Goal: Find specific page/section: Find specific page/section

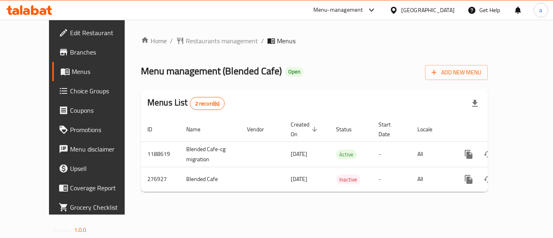
click at [195, 41] on span "Restaurants management" at bounding box center [222, 41] width 72 height 10
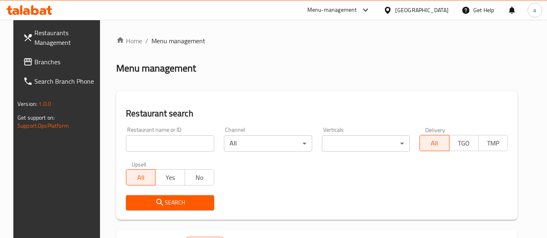
click at [156, 143] on input "search" at bounding box center [170, 144] width 88 height 16
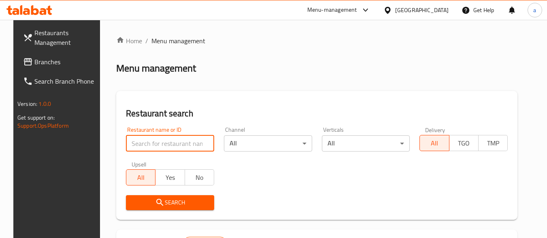
paste input "628052"
type input "628052"
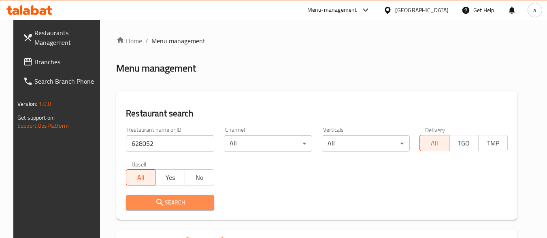
click at [173, 199] on span "Search" at bounding box center [169, 203] width 75 height 10
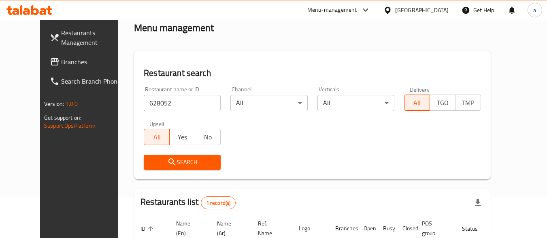
scroll to position [116, 0]
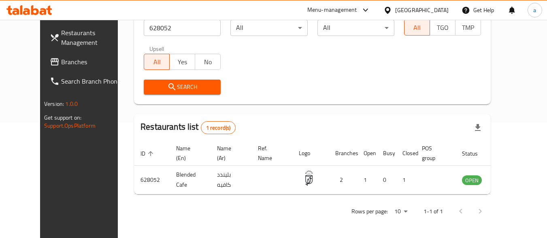
click at [61, 62] on span "Branches" at bounding box center [93, 62] width 64 height 10
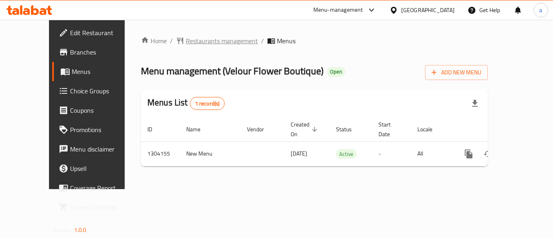
drag, startPoint x: 0, startPoint y: 0, endPoint x: 169, endPoint y: 41, distance: 174.1
click at [186, 41] on span "Restaurants management" at bounding box center [222, 41] width 72 height 10
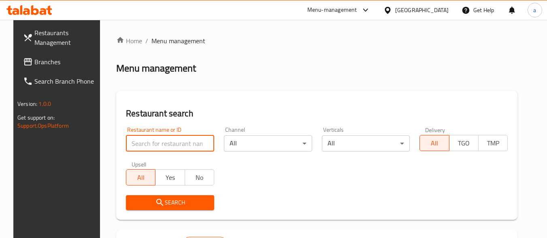
click at [170, 140] on input "search" at bounding box center [170, 144] width 88 height 16
paste input "703085"
type input "703085"
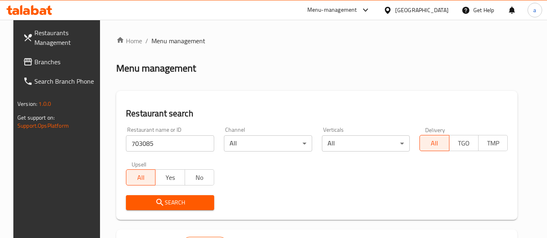
click at [167, 201] on span "Search" at bounding box center [169, 203] width 75 height 10
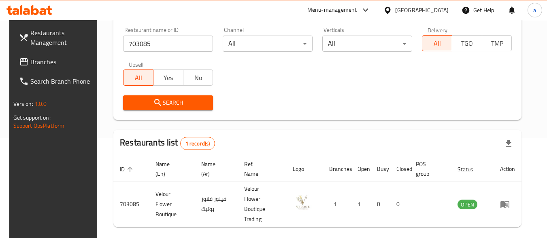
scroll to position [112, 0]
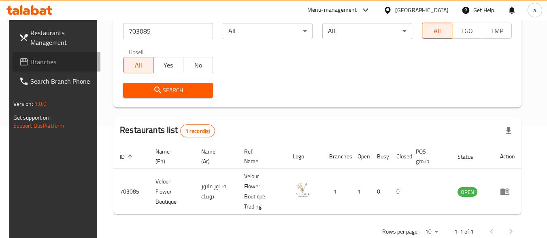
click at [71, 57] on span "Branches" at bounding box center [62, 62] width 64 height 10
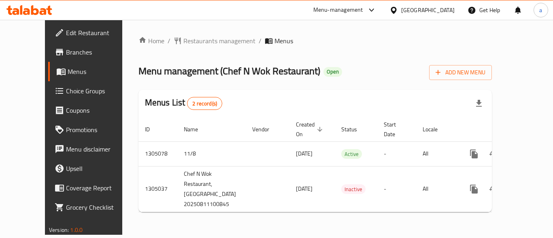
click at [183, 40] on span "Restaurants management" at bounding box center [219, 41] width 72 height 10
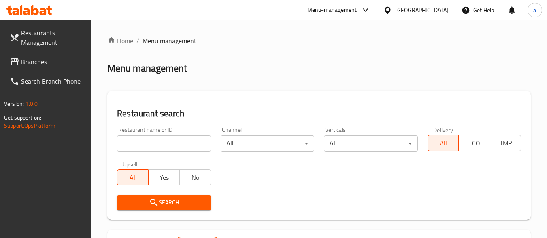
click at [151, 145] on input "search" at bounding box center [163, 144] width 93 height 16
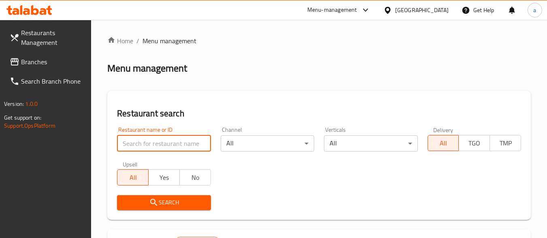
paste input "703534"
type input "703534"
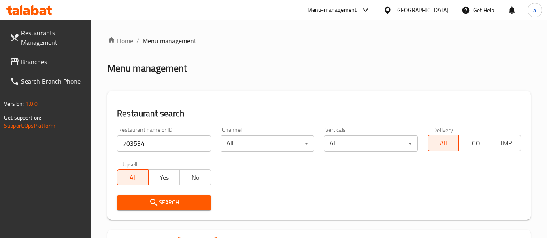
click at [147, 199] on span "Search" at bounding box center [163, 203] width 81 height 10
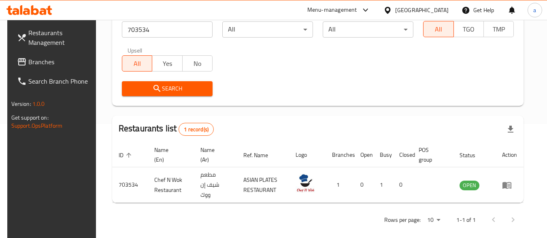
scroll to position [116, 0]
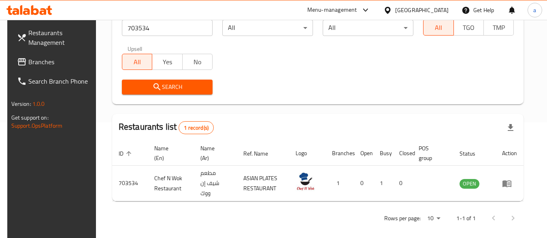
click at [66, 57] on span "Branches" at bounding box center [60, 62] width 64 height 10
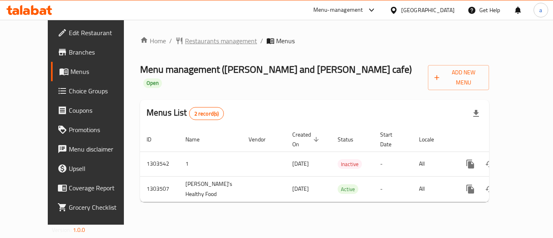
click at [185, 40] on span "Restaurants management" at bounding box center [221, 41] width 72 height 10
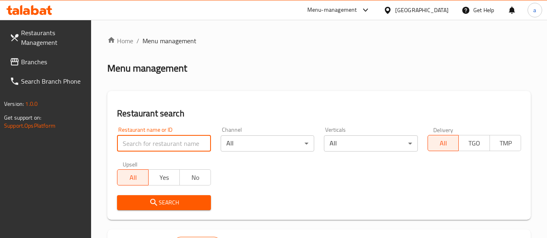
click at [159, 145] on input "search" at bounding box center [163, 144] width 93 height 16
paste input "702421"
type input "702421"
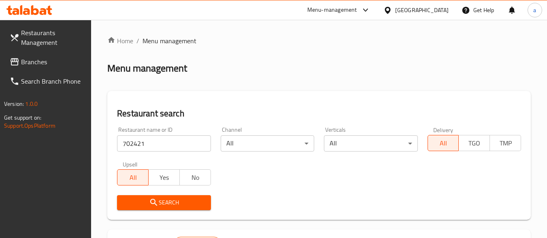
click at [175, 202] on span "Search" at bounding box center [163, 203] width 81 height 10
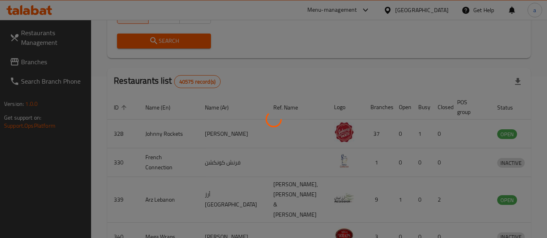
scroll to position [116, 0]
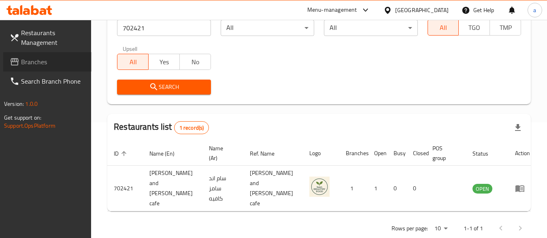
click at [50, 64] on span "Branches" at bounding box center [53, 62] width 64 height 10
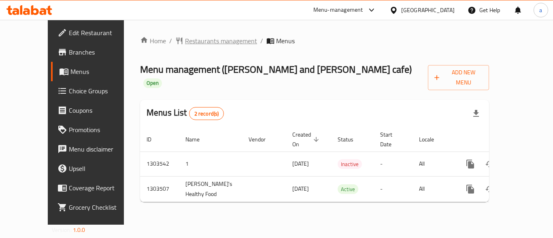
click at [193, 40] on span "Restaurants management" at bounding box center [221, 41] width 72 height 10
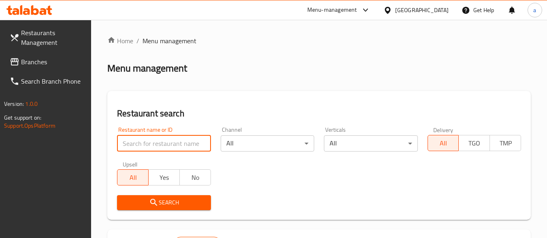
click at [170, 141] on input "search" at bounding box center [163, 144] width 93 height 16
paste input "702421"
type input "702421"
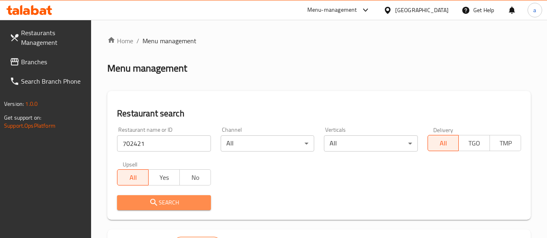
click at [181, 202] on span "Search" at bounding box center [163, 203] width 81 height 10
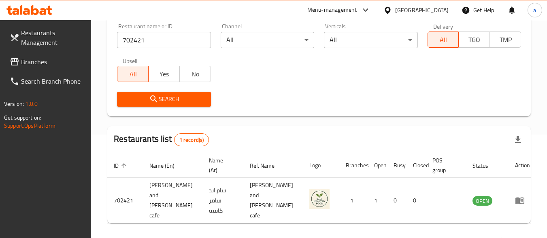
scroll to position [116, 0]
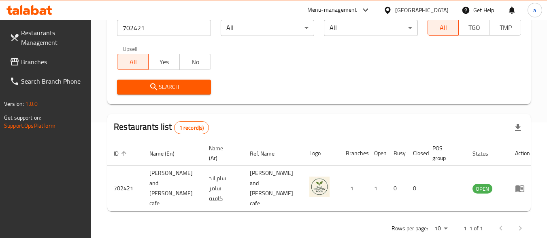
click at [67, 71] on link "Branches" at bounding box center [47, 61] width 88 height 19
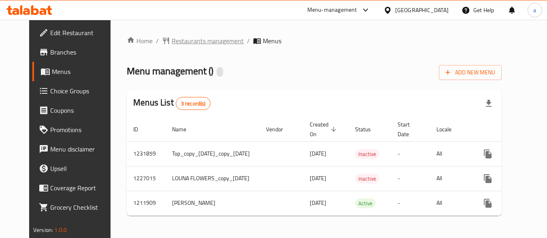
click at [172, 42] on span "Restaurants management" at bounding box center [208, 41] width 72 height 10
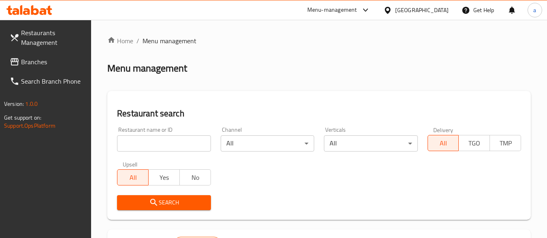
click at [181, 140] on input "search" at bounding box center [163, 144] width 93 height 16
paste input "671483"
type input "671483"
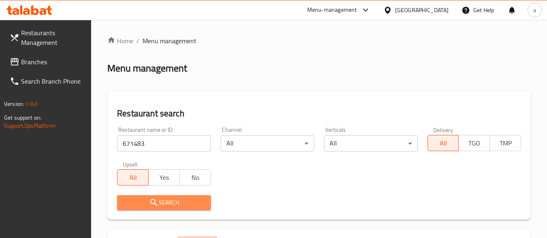
click at [176, 206] on span "Search" at bounding box center [163, 203] width 81 height 10
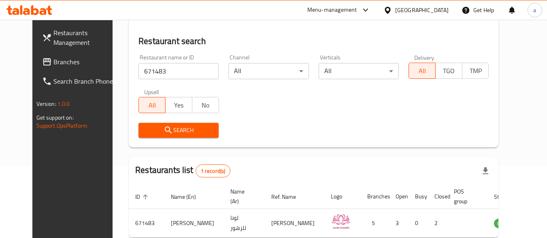
scroll to position [81, 0]
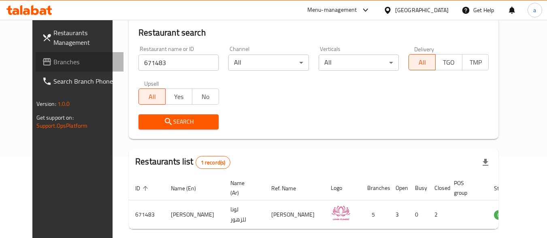
click at [53, 65] on span "Branches" at bounding box center [85, 62] width 64 height 10
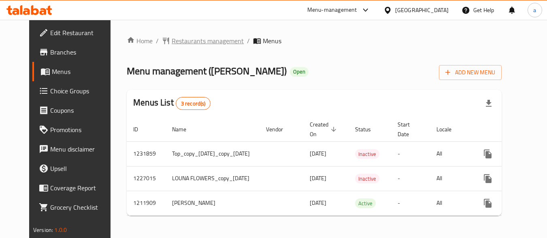
click at [191, 40] on span "Restaurants management" at bounding box center [208, 41] width 72 height 10
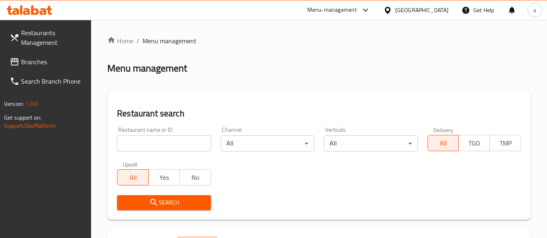
click at [179, 146] on input "search" at bounding box center [163, 144] width 93 height 16
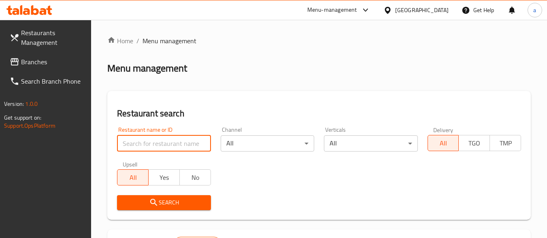
paste input "671483"
type input "671483"
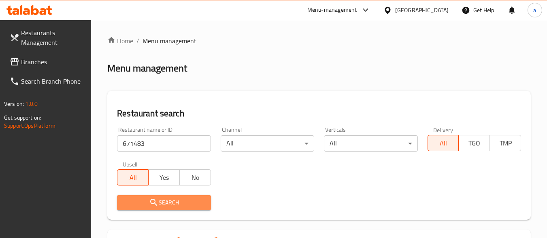
click at [179, 203] on span "Search" at bounding box center [163, 203] width 81 height 10
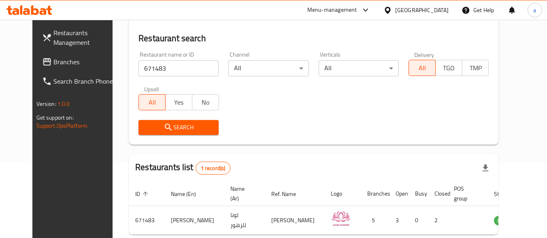
scroll to position [81, 0]
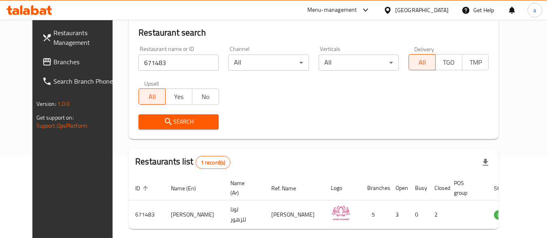
click at [425, 6] on div "[GEOGRAPHIC_DATA]" at bounding box center [421, 10] width 53 height 9
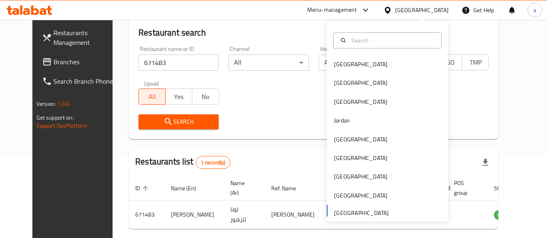
click at [53, 67] on span "Branches" at bounding box center [85, 62] width 64 height 10
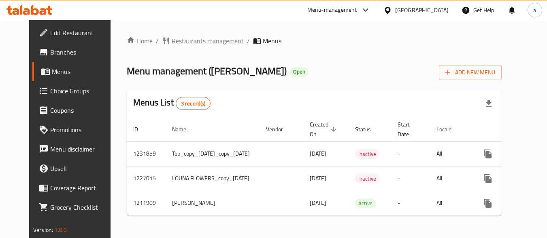
click at [202, 38] on span "Restaurants management" at bounding box center [208, 41] width 72 height 10
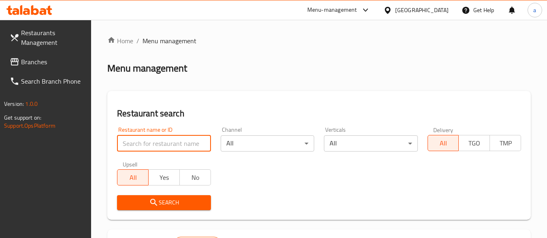
click at [173, 143] on input "search" at bounding box center [163, 144] width 93 height 16
paste input "671483"
type input "671483"
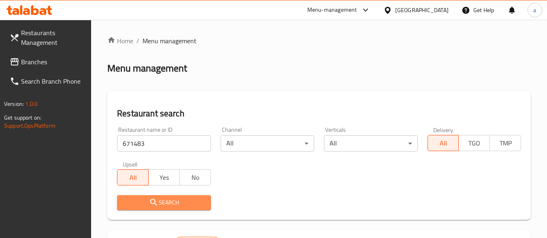
click at [173, 196] on button "Search" at bounding box center [163, 202] width 93 height 15
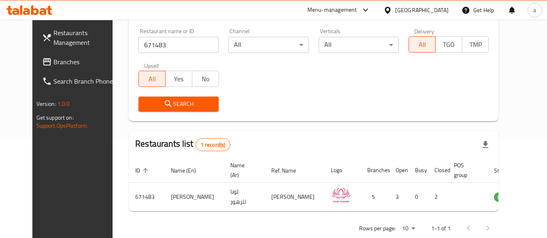
scroll to position [116, 0]
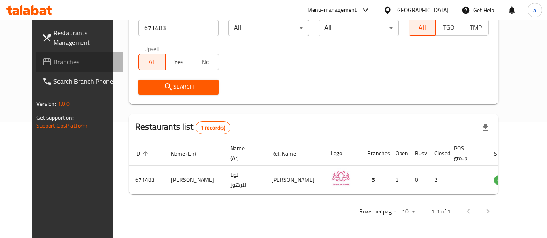
click at [53, 59] on span "Branches" at bounding box center [85, 62] width 64 height 10
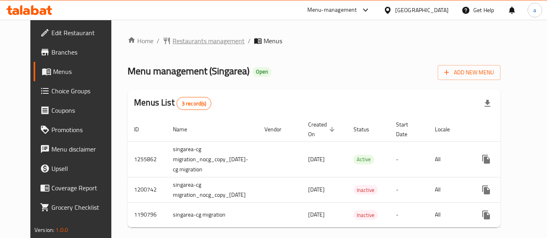
click at [172, 42] on span "Restaurants management" at bounding box center [208, 41] width 72 height 10
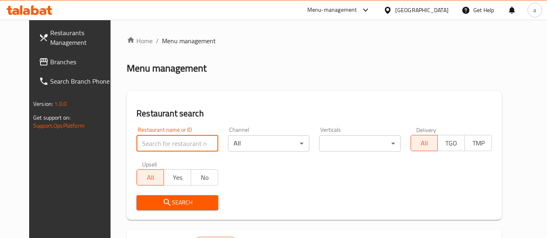
click at [170, 146] on input "search" at bounding box center [176, 144] width 81 height 16
paste input "623221"
type input "623221"
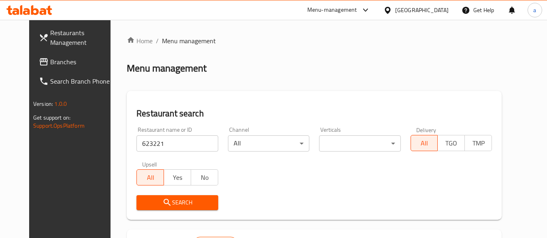
click at [166, 195] on button "Search" at bounding box center [176, 202] width 81 height 15
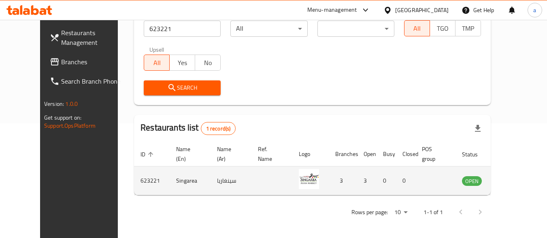
scroll to position [116, 0]
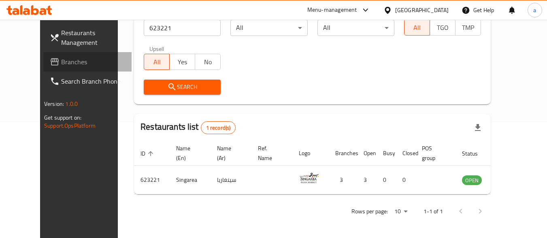
click at [61, 55] on link "Branches" at bounding box center [87, 61] width 88 height 19
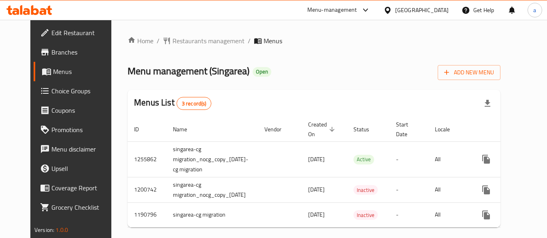
click at [174, 41] on span "Restaurants management" at bounding box center [208, 41] width 72 height 10
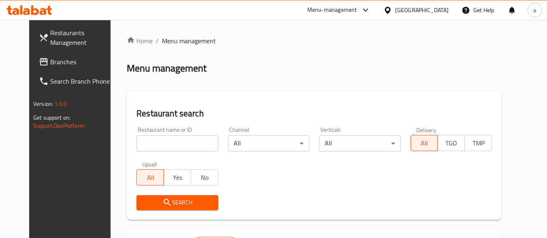
click at [155, 146] on input "search" at bounding box center [176, 144] width 81 height 16
paste input "623221"
type input "623221"
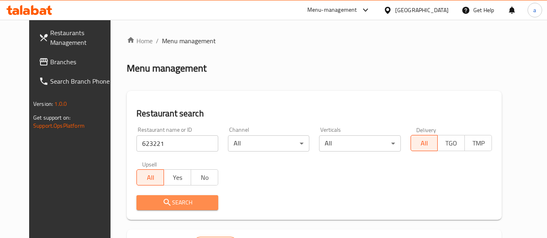
click at [160, 198] on span "Search" at bounding box center [177, 203] width 68 height 10
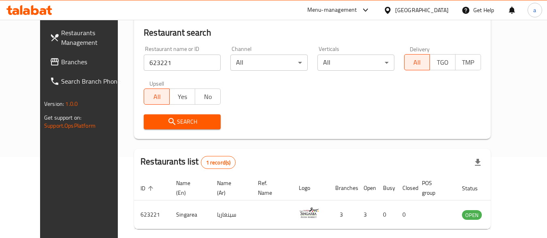
scroll to position [116, 0]
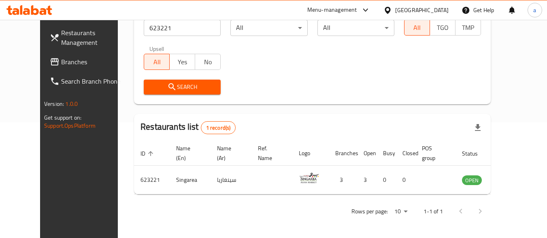
click at [392, 10] on icon at bounding box center [387, 10] width 8 height 8
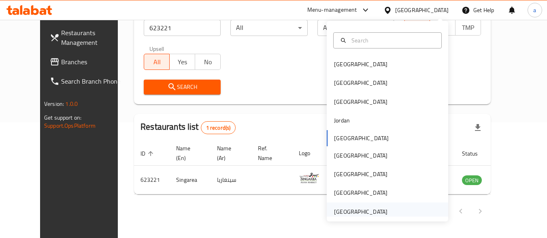
click at [379, 212] on div "[GEOGRAPHIC_DATA]" at bounding box center [360, 212] width 53 height 9
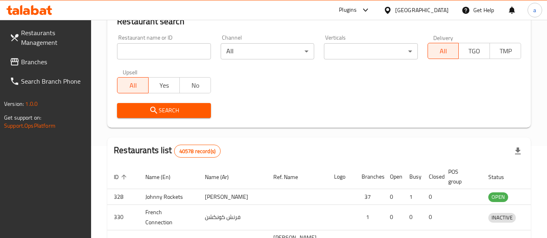
scroll to position [116, 0]
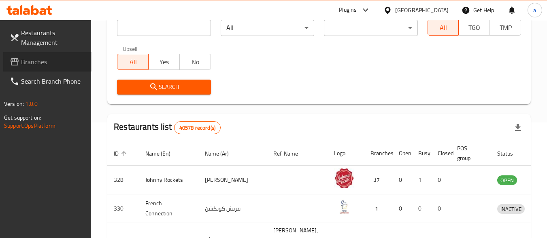
click at [51, 61] on span "Branches" at bounding box center [53, 62] width 64 height 10
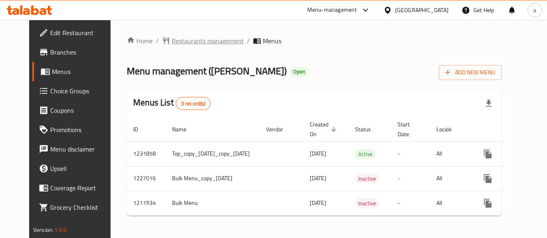
click at [173, 42] on span "Restaurants management" at bounding box center [208, 41] width 72 height 10
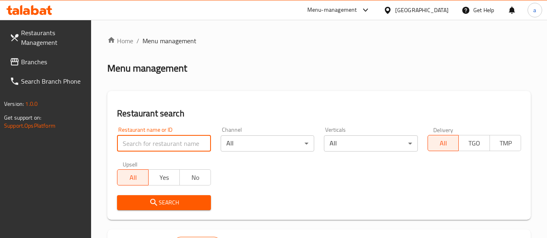
click at [172, 138] on input "search" at bounding box center [163, 144] width 93 height 16
paste input "671506"
type input "671506"
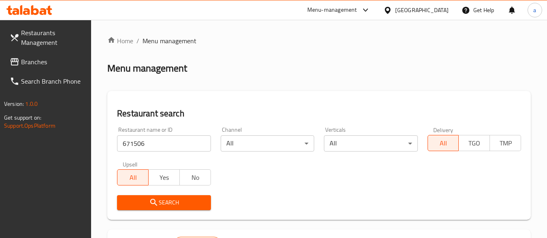
click at [163, 203] on span "Search" at bounding box center [163, 203] width 81 height 10
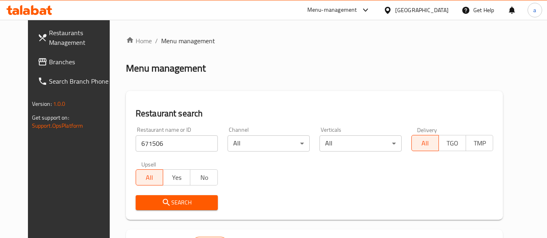
scroll to position [81, 0]
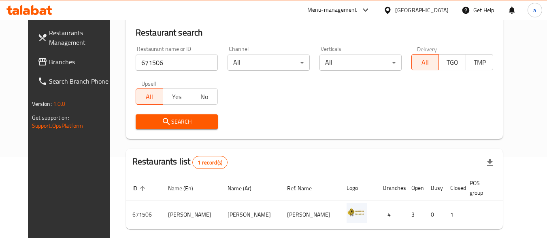
click at [396, 11] on div "[GEOGRAPHIC_DATA]" at bounding box center [421, 10] width 53 height 9
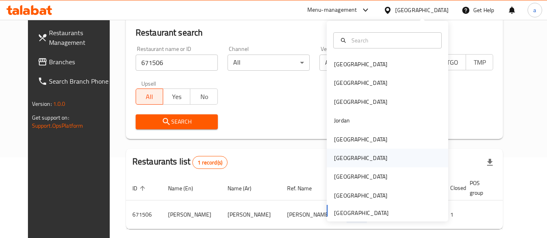
click at [367, 152] on div "[GEOGRAPHIC_DATA]" at bounding box center [387, 158] width 121 height 19
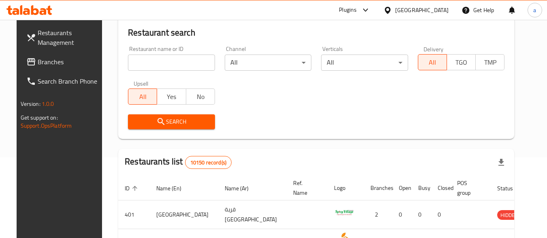
click at [57, 60] on span "Branches" at bounding box center [70, 62] width 64 height 10
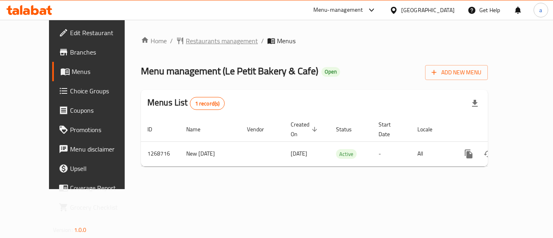
click at [197, 41] on span "Restaurants management" at bounding box center [222, 41] width 72 height 10
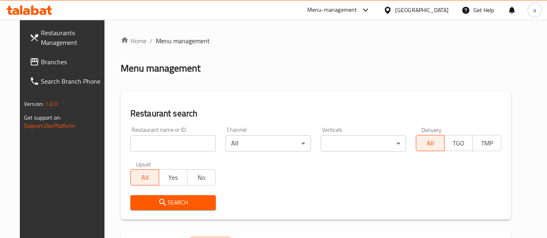
click at [165, 140] on input "search" at bounding box center [172, 144] width 85 height 16
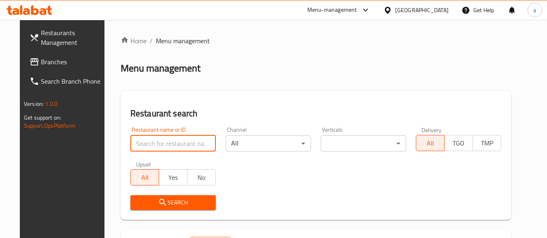
paste input "688276"
type input "688276"
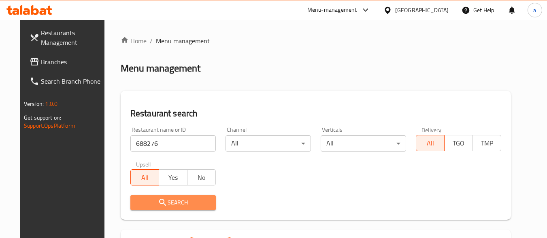
click at [162, 201] on span "Search" at bounding box center [173, 203] width 72 height 10
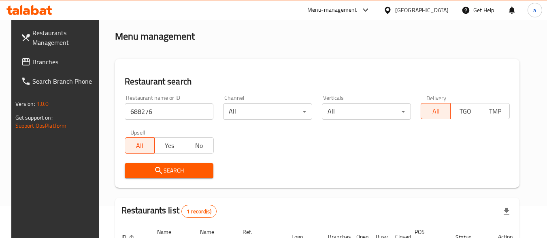
scroll to position [112, 0]
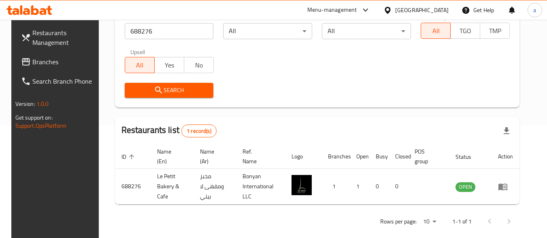
click at [390, 8] on icon at bounding box center [387, 9] width 6 height 7
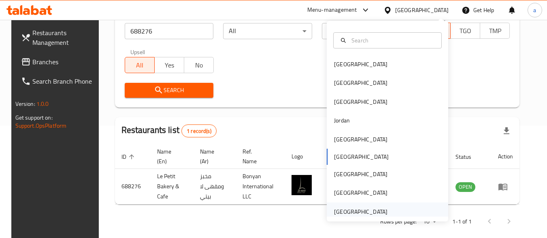
click at [365, 210] on div "[GEOGRAPHIC_DATA]" at bounding box center [360, 212] width 53 height 9
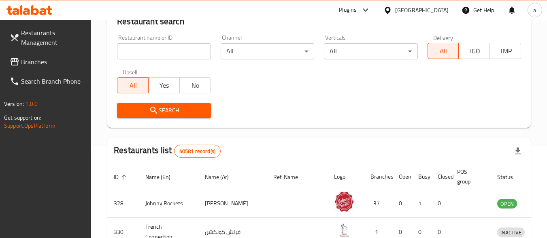
scroll to position [112, 0]
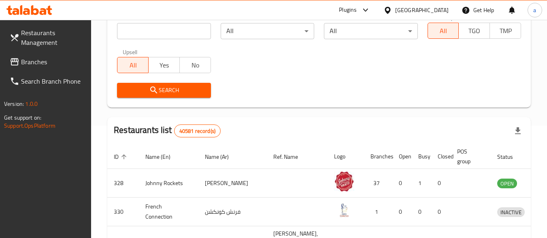
click at [58, 65] on span "Branches" at bounding box center [53, 62] width 64 height 10
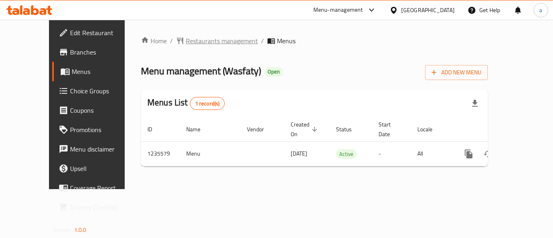
click at [186, 42] on span "Restaurants management" at bounding box center [222, 41] width 72 height 10
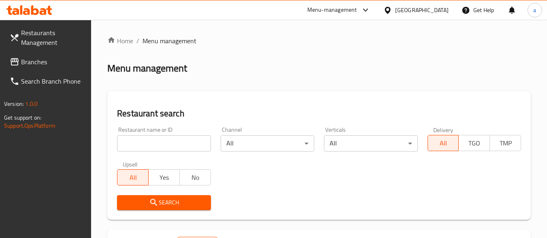
click at [170, 146] on input "search" at bounding box center [163, 144] width 93 height 16
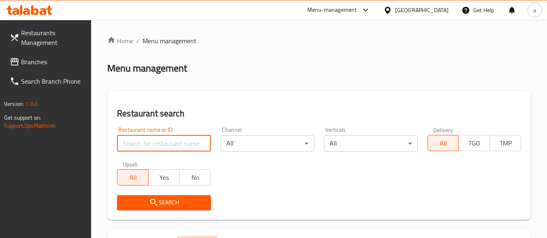
paste input "678776"
type input "678776"
click at [174, 202] on span "Search" at bounding box center [163, 203] width 81 height 10
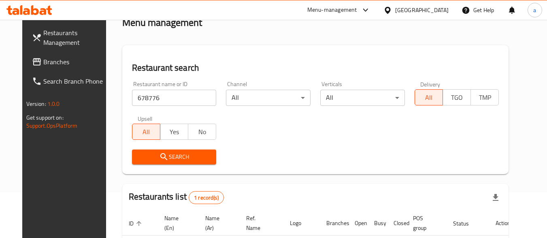
scroll to position [112, 0]
